Goal: Task Accomplishment & Management: Manage account settings

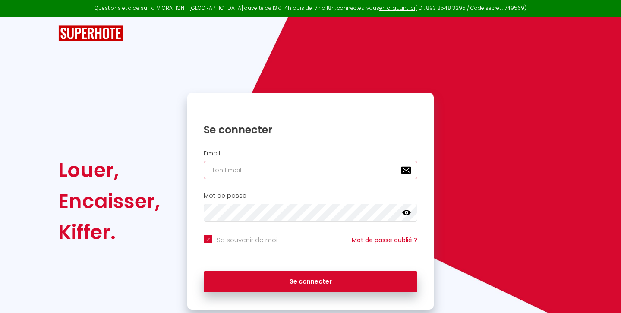
type input "[EMAIL_ADDRESS][DOMAIN_NAME]"
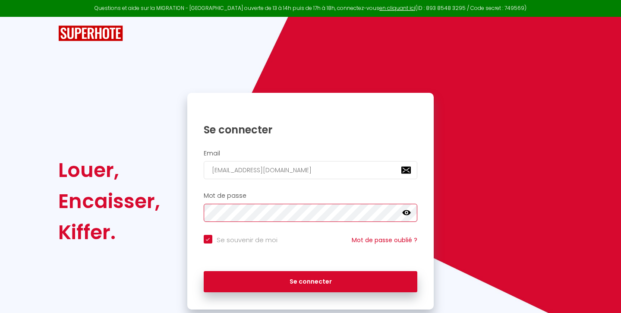
click at [310, 280] on button "Se connecter" at bounding box center [311, 282] width 214 height 22
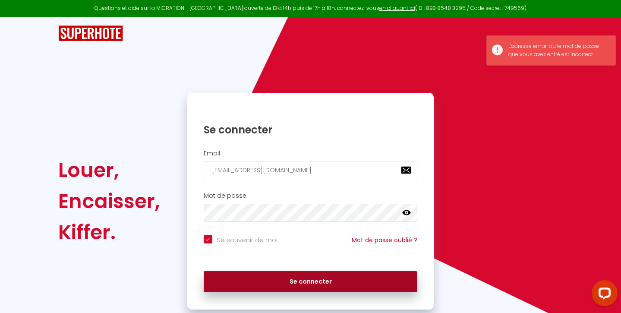
click at [316, 282] on button "Se connecter" at bounding box center [311, 282] width 214 height 22
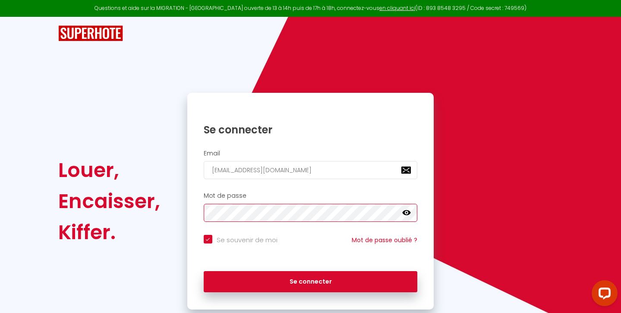
click at [188, 215] on div "Mot de passe false" at bounding box center [310, 207] width 247 height 30
click at [310, 280] on button "Se connecter" at bounding box center [311, 282] width 214 height 22
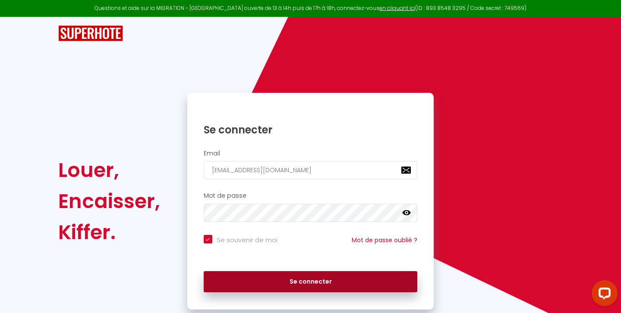
click at [307, 282] on button "Se connecter" at bounding box center [311, 282] width 214 height 22
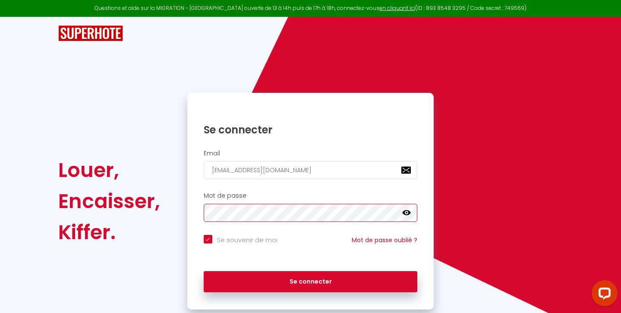
click at [310, 280] on button "Se connecter" at bounding box center [311, 282] width 214 height 22
click at [158, 207] on div "Louer, Encaisser, Kiffer. Se connecter Email [EMAIL_ADDRESS][DOMAIN_NAME] Mot d…" at bounding box center [310, 201] width 516 height 217
click at [405, 212] on icon at bounding box center [406, 212] width 9 height 9
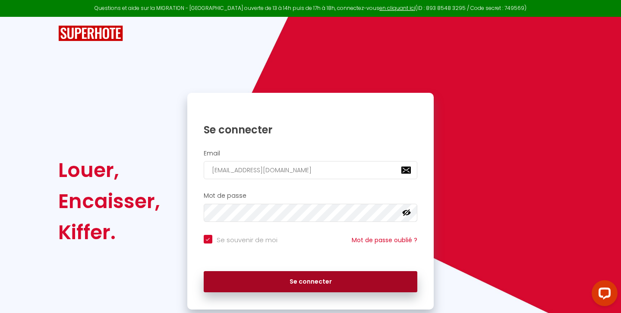
click at [330, 279] on button "Se connecter" at bounding box center [311, 282] width 214 height 22
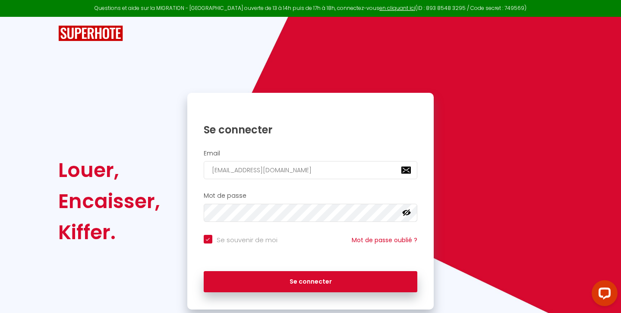
click at [382, 295] on div "Se connecter" at bounding box center [310, 281] width 247 height 39
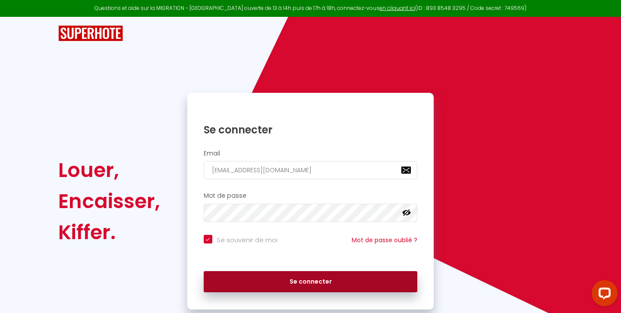
click at [377, 279] on button "Se connecter" at bounding box center [311, 282] width 214 height 22
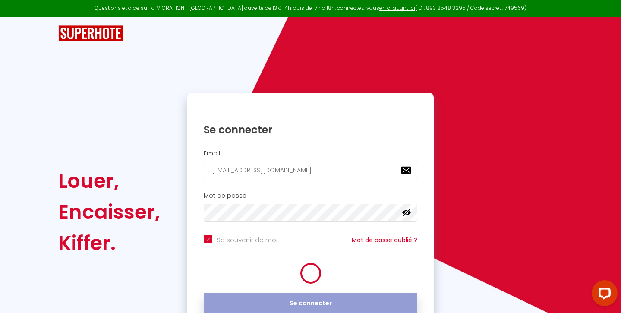
checkbox input "true"
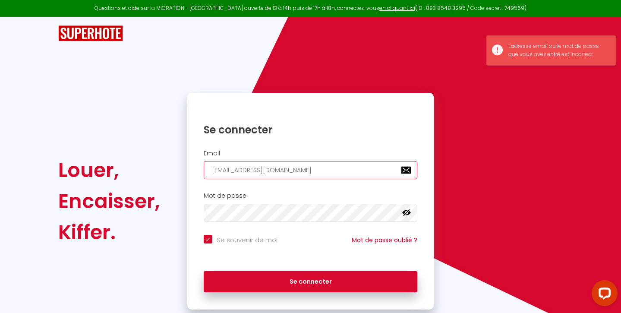
click at [289, 172] on input "[EMAIL_ADDRESS][DOMAIN_NAME]" at bounding box center [311, 170] width 214 height 18
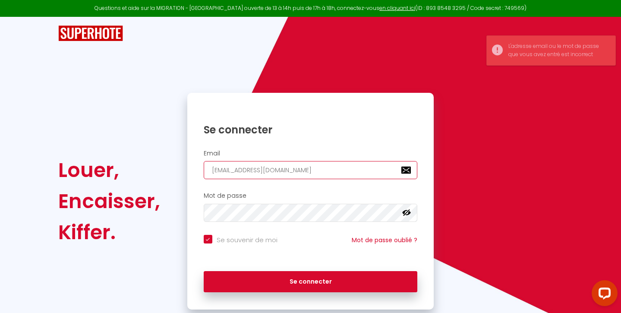
click at [303, 169] on input "[EMAIL_ADDRESS][DOMAIN_NAME]" at bounding box center [311, 170] width 214 height 18
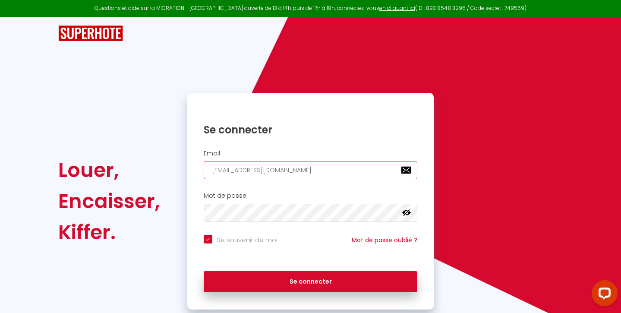
type input "[EMAIL_ADDRESS][DOMAIN_NAME]"
checkbox input "true"
type input "[EMAIL_ADDRESS][DOMAIN_NAME]"
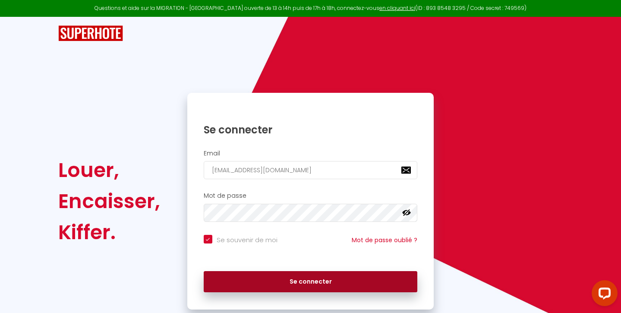
click at [290, 288] on button "Se connecter" at bounding box center [311, 282] width 214 height 22
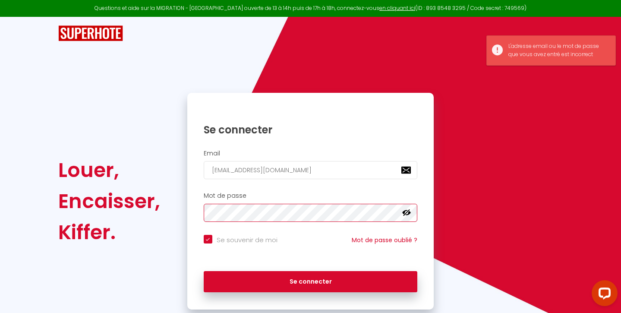
click at [310, 280] on button "Se connecter" at bounding box center [311, 282] width 214 height 22
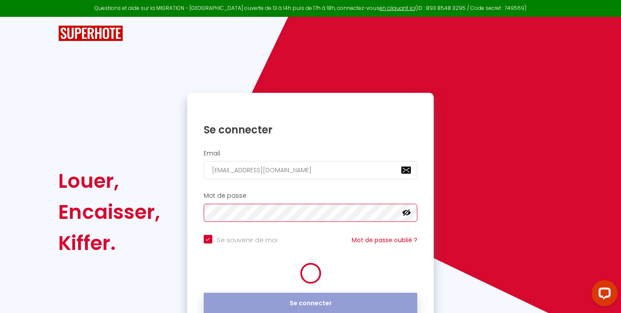
checkbox input "true"
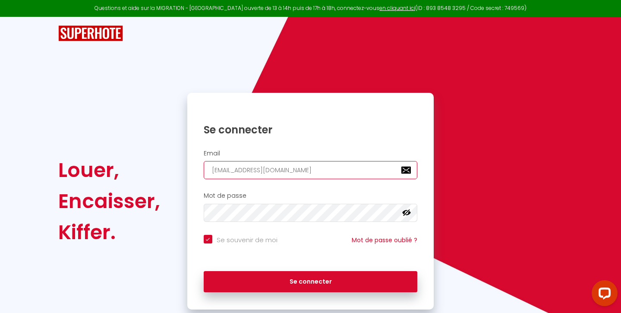
type input "[EMAIL_ADDRESS][DOMAIN_NAME]"
checkbox input "true"
type input "[EMAIL_ADDRESS][DOMAIN_NAME]"
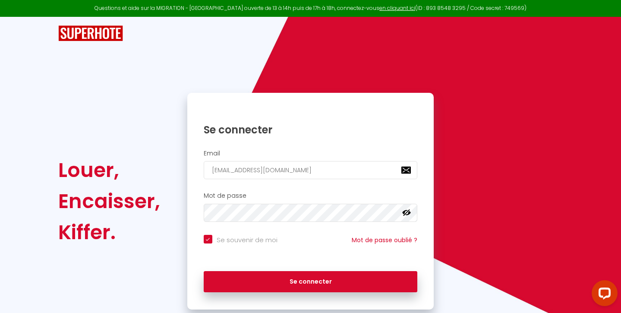
click at [292, 236] on div "Se souvenir de moi Mot de passe oublié ?" at bounding box center [310, 244] width 247 height 19
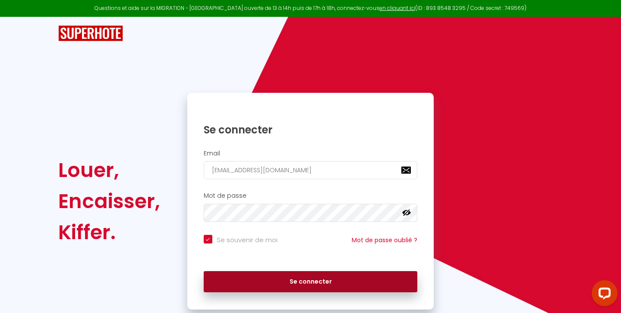
click at [297, 284] on button "Se connecter" at bounding box center [311, 282] width 214 height 22
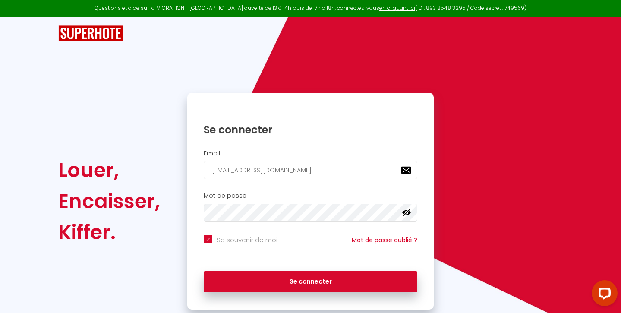
click at [130, 250] on div "Louer, Encaisser, Kiffer." at bounding box center [116, 201] width 129 height 217
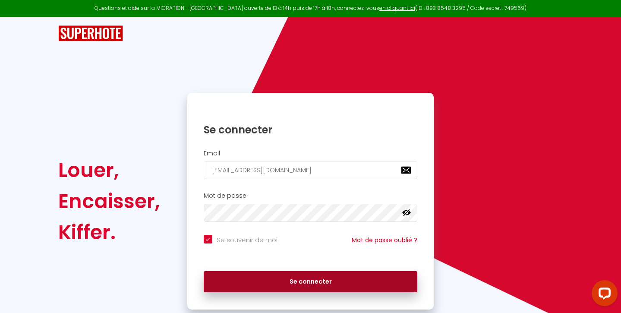
click at [306, 282] on button "Se connecter" at bounding box center [311, 282] width 214 height 22
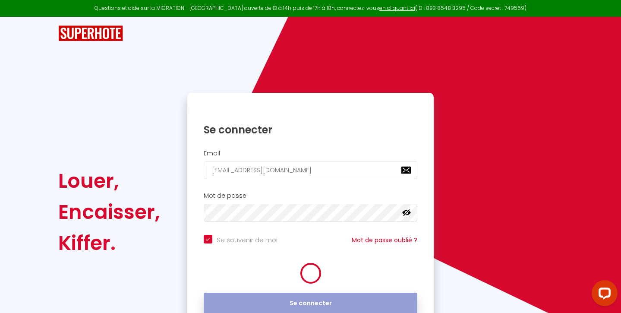
checkbox input "true"
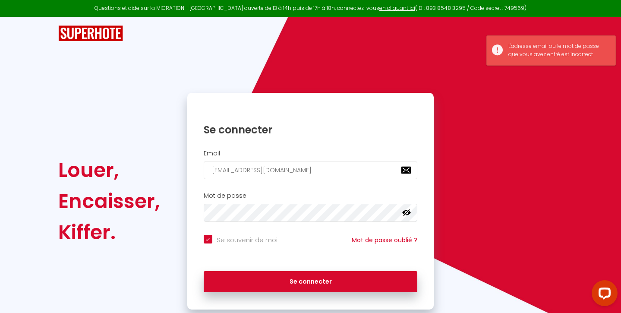
click at [580, 180] on div "Louer, Encaisser, Kiffer. Se connecter Email [EMAIL_ADDRESS][DOMAIN_NAME] Mot d…" at bounding box center [310, 163] width 621 height 293
